Goal: Check status: Check status

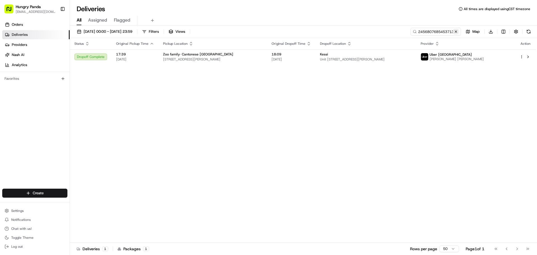
click at [455, 32] on button at bounding box center [456, 32] width 6 height 6
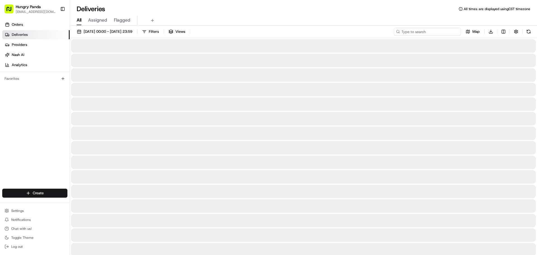
click at [436, 30] on input at bounding box center [427, 32] width 67 height 8
paste input "2757841765857757352081"
type input "2757841765857757352081"
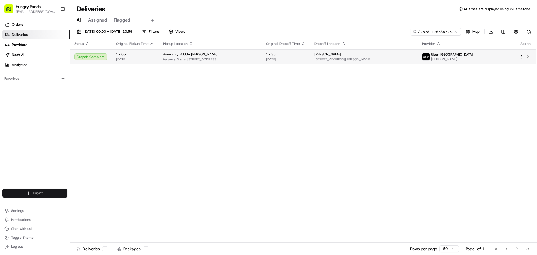
click at [503, 54] on div "Uber Australia [PERSON_NAME]" at bounding box center [466, 56] width 89 height 9
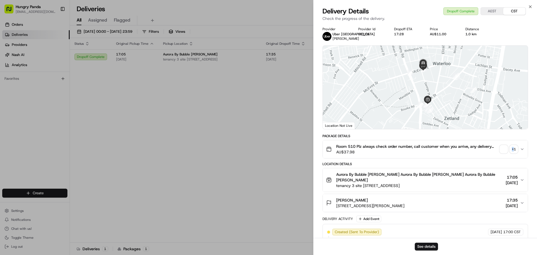
click at [513, 146] on div "+ 1" at bounding box center [514, 149] width 8 height 8
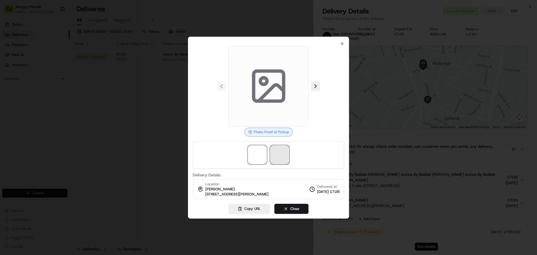
click at [276, 153] on span at bounding box center [280, 155] width 18 height 18
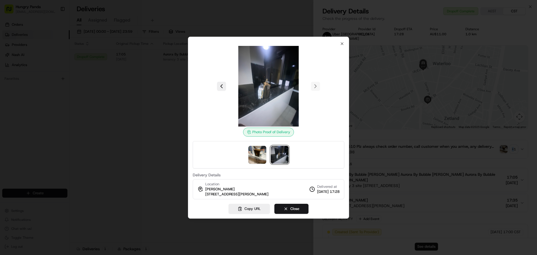
click at [277, 158] on img at bounding box center [280, 155] width 18 height 18
